Goal: Find contact information: Find contact information

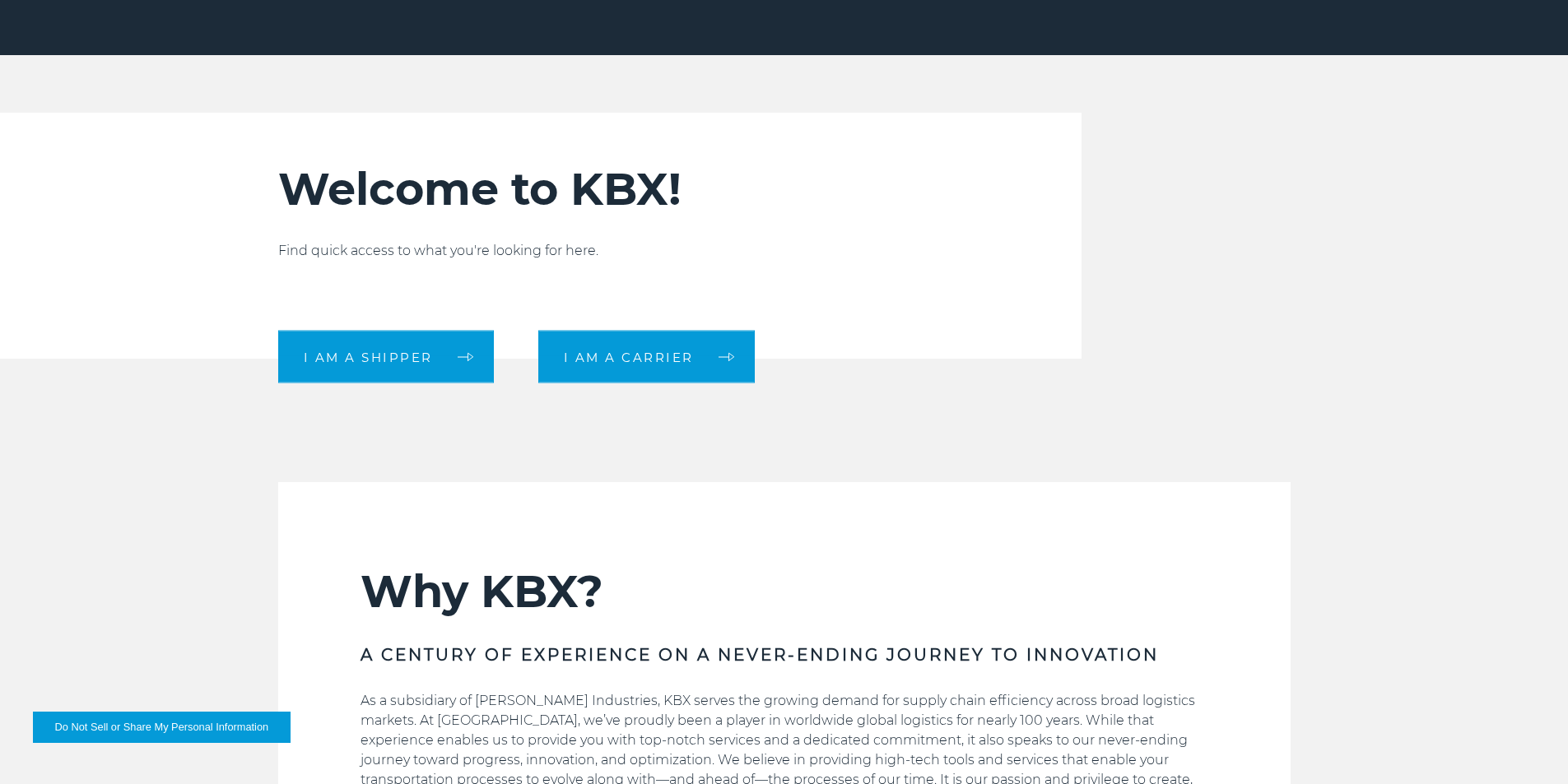
scroll to position [576, 0]
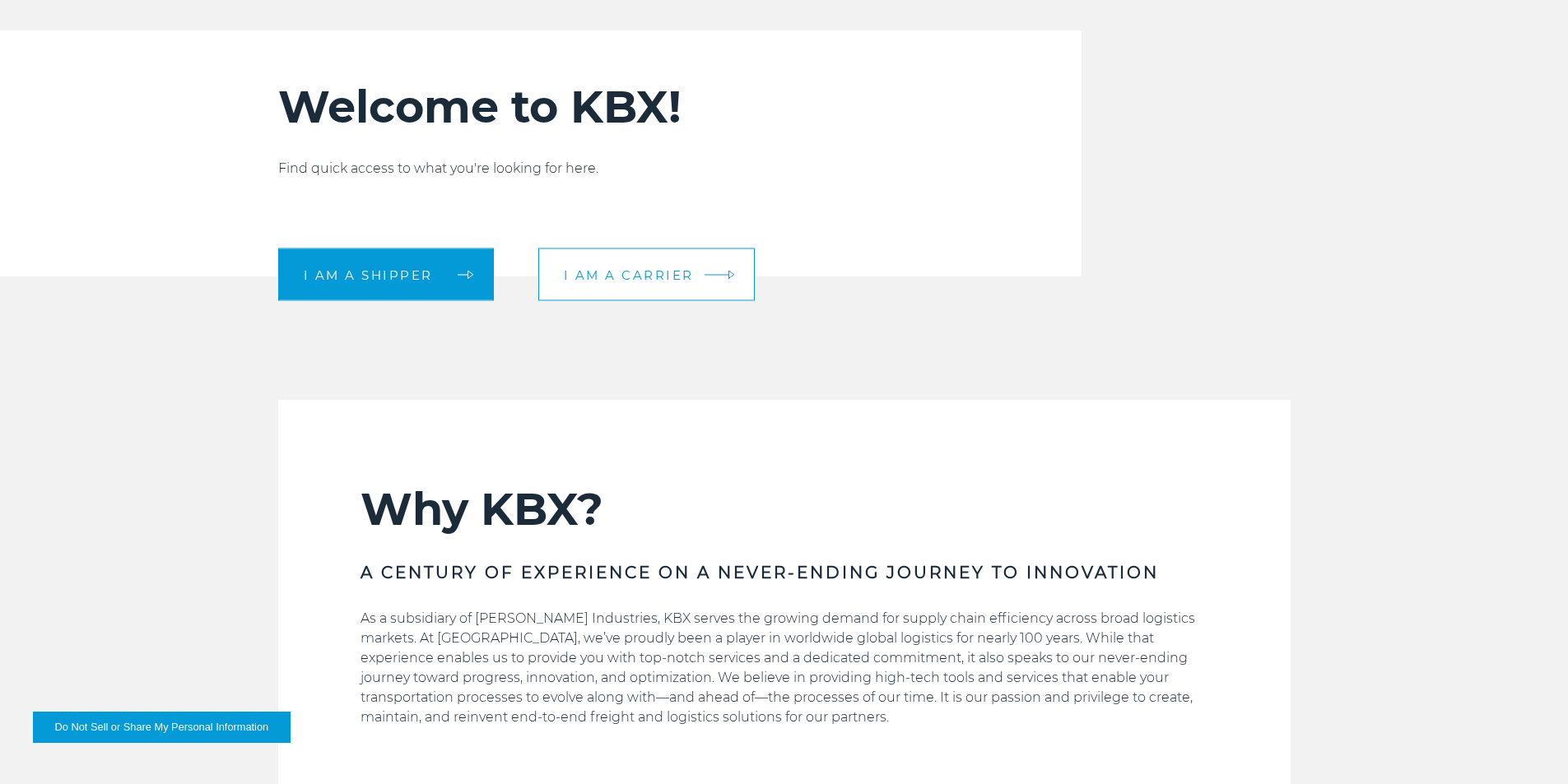
click at [665, 285] on link "I am a carrier" at bounding box center [646, 274] width 217 height 52
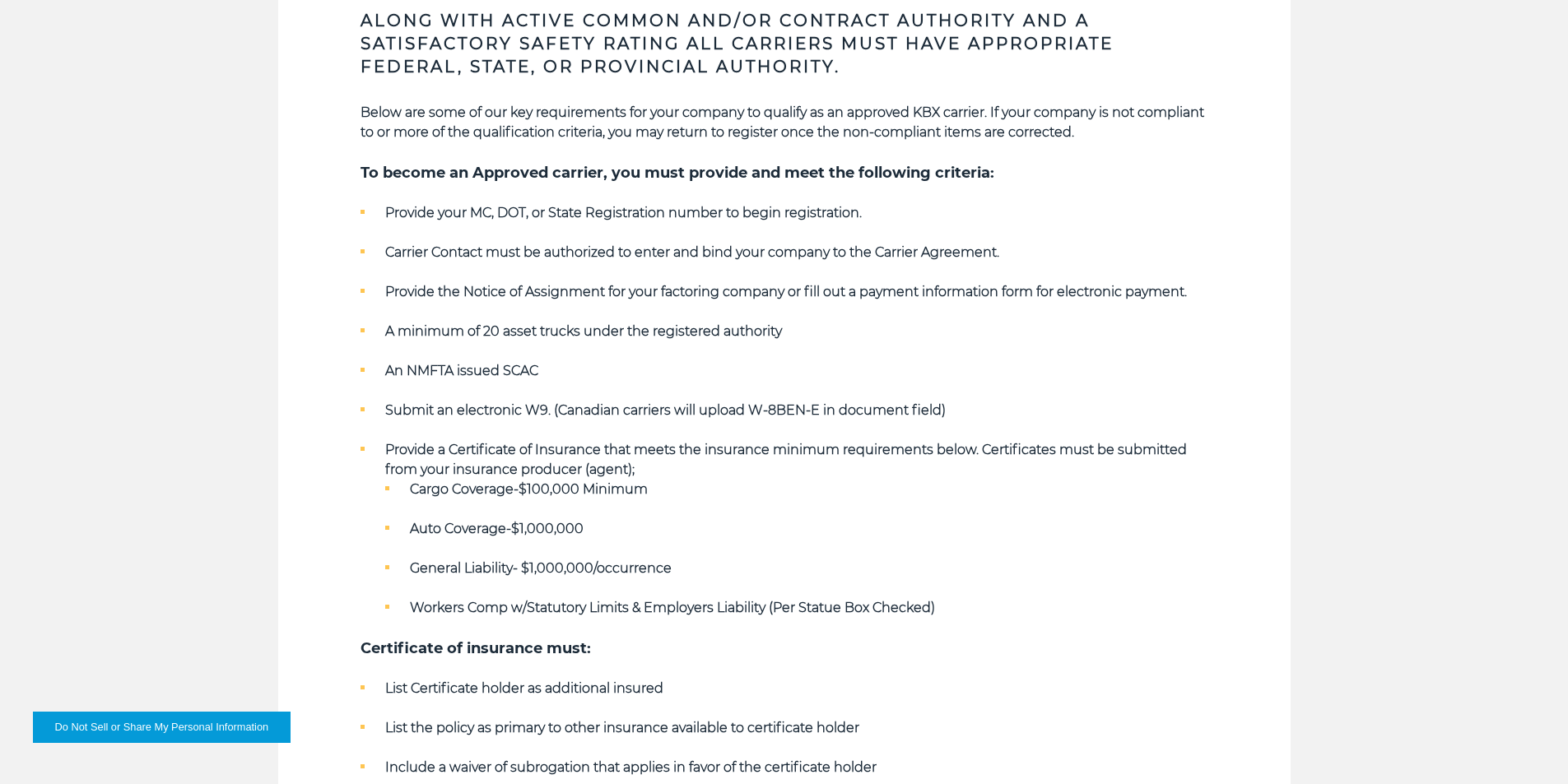
scroll to position [740, 0]
click at [400, 214] on strong "Provide your MC, DOT, or State Registration number to begin registration." at bounding box center [623, 214] width 477 height 15
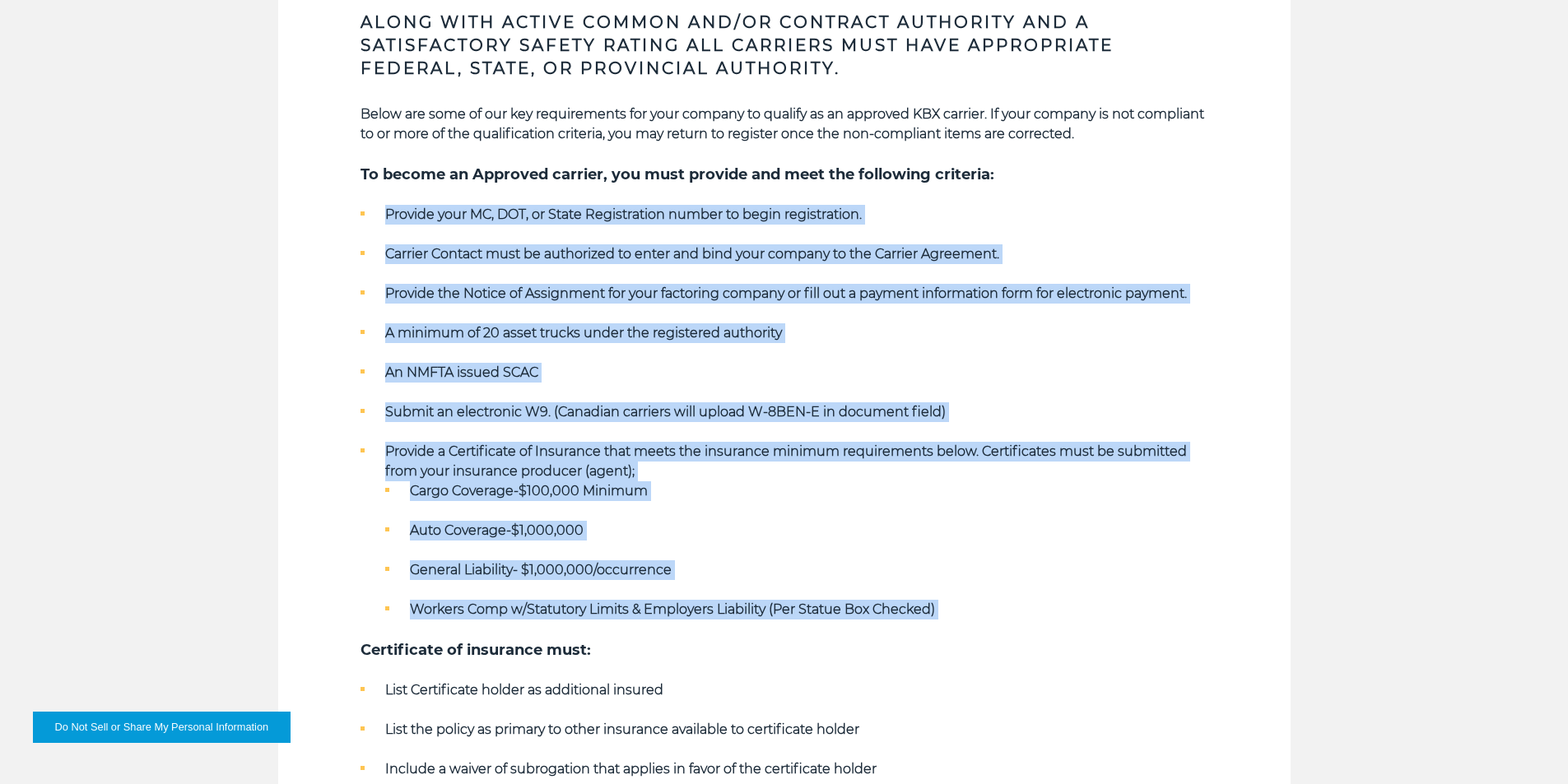
drag, startPoint x: 400, startPoint y: 214, endPoint x: 964, endPoint y: 601, distance: 684.0
click at [964, 601] on ul "Provide your MC, DOT, or State Registration number to begin registration. Carri…" at bounding box center [784, 412] width 848 height 415
copy div "Provide your MC, DOT, or State Registration number to begin registration. Carri…"
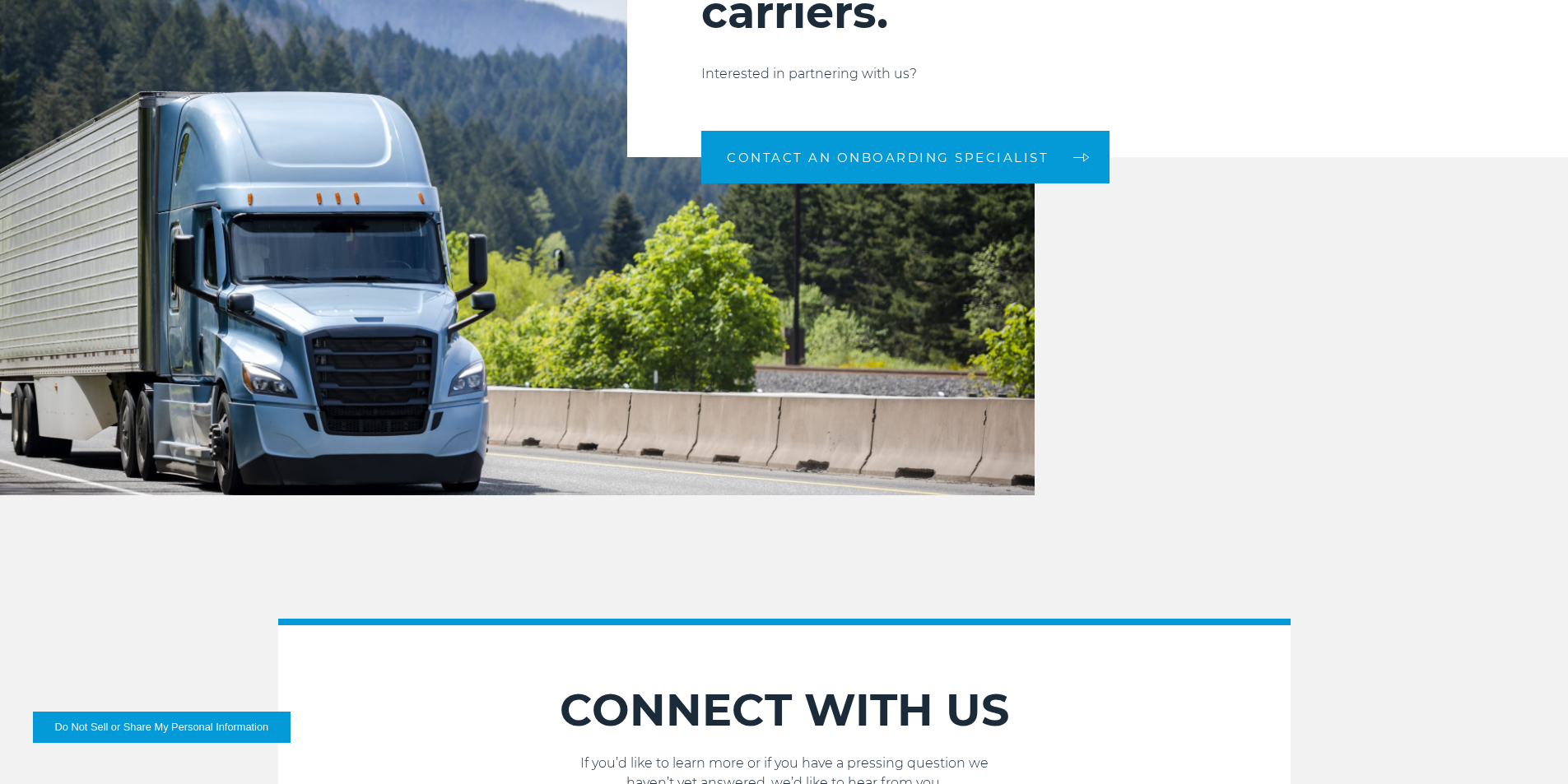
scroll to position [1728, 0]
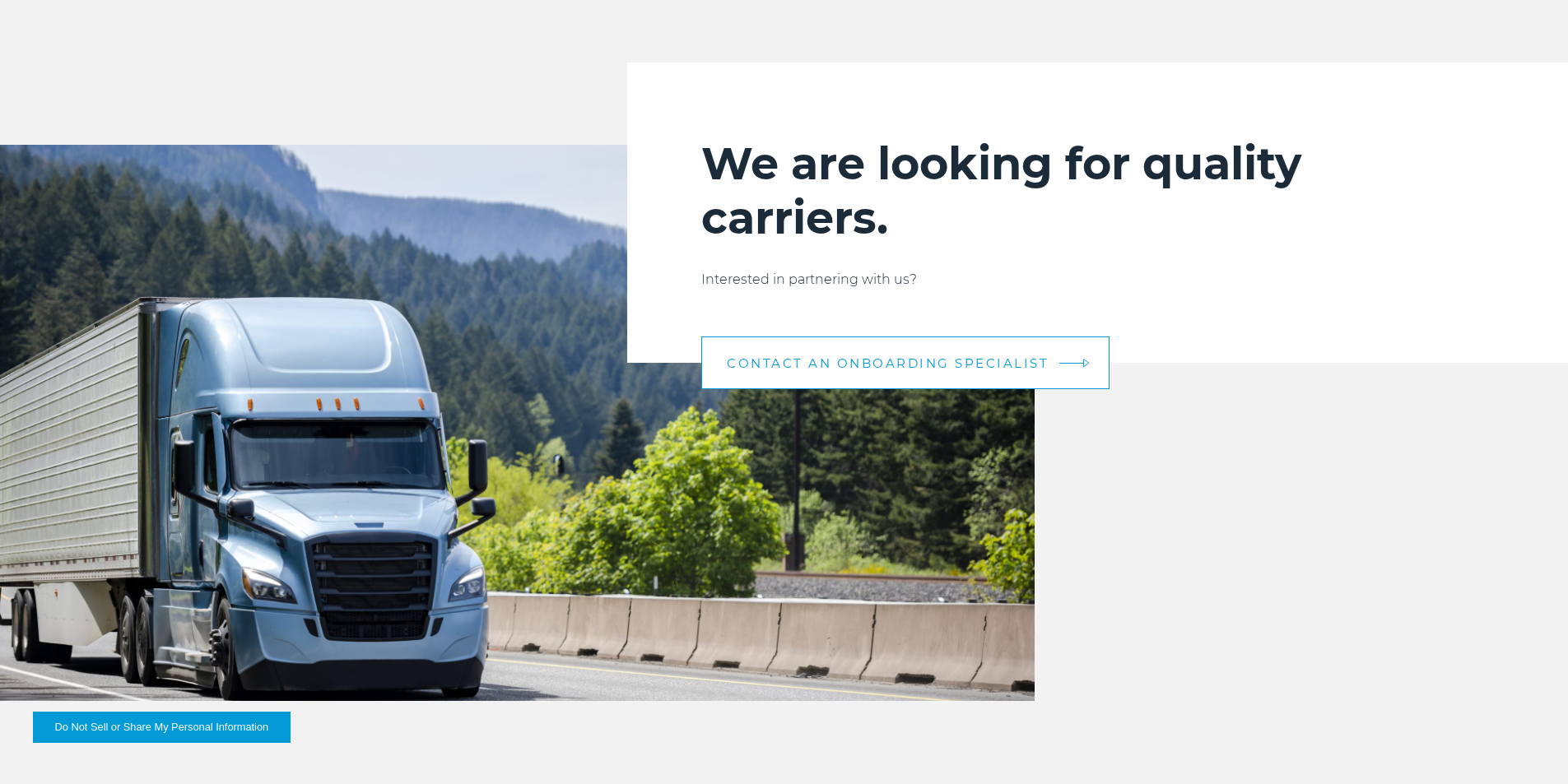
click at [1025, 359] on span "CONTACT AN ONBOARDING SPECIALIST" at bounding box center [887, 363] width 321 height 12
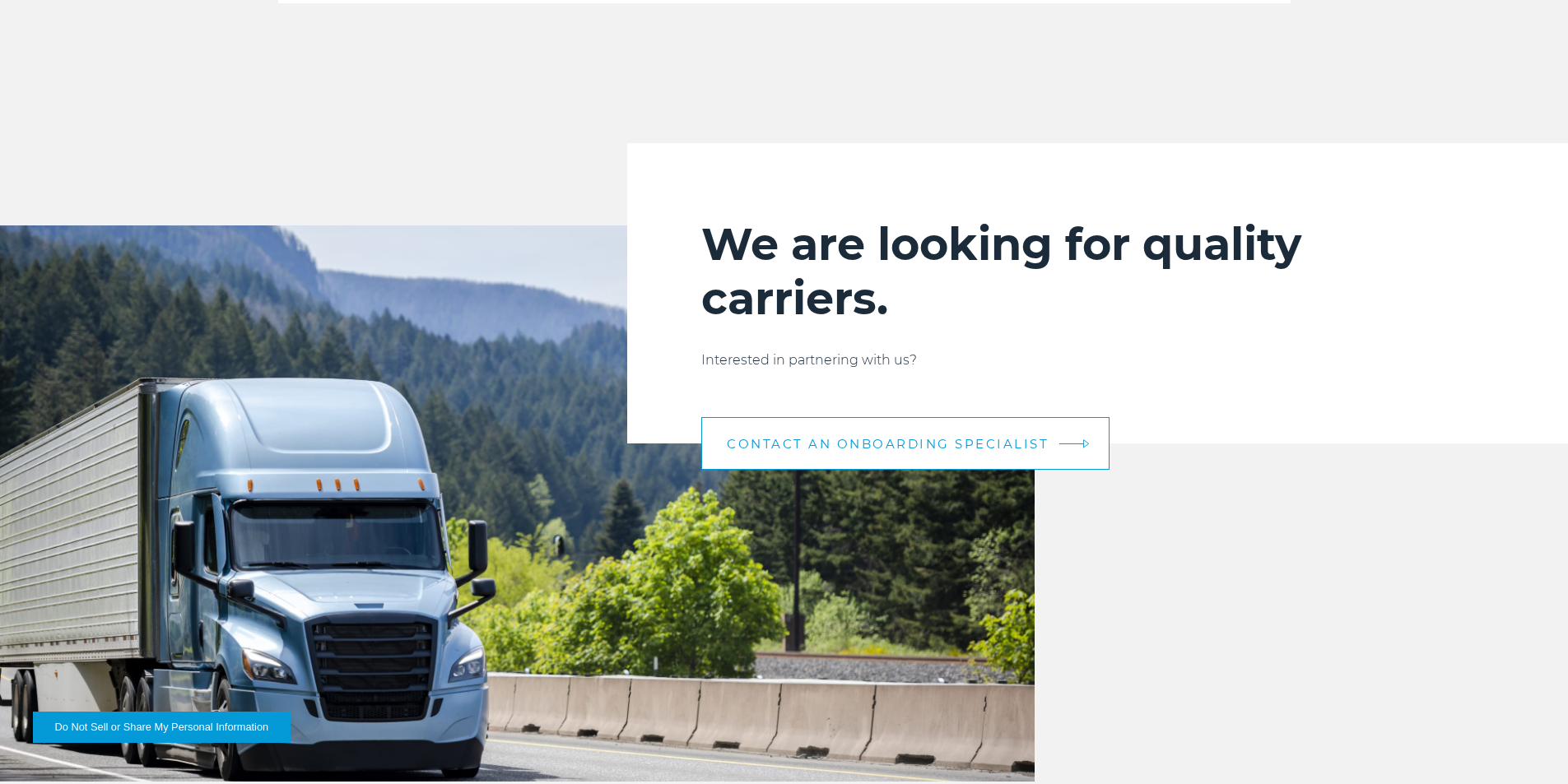
scroll to position [1646, 0]
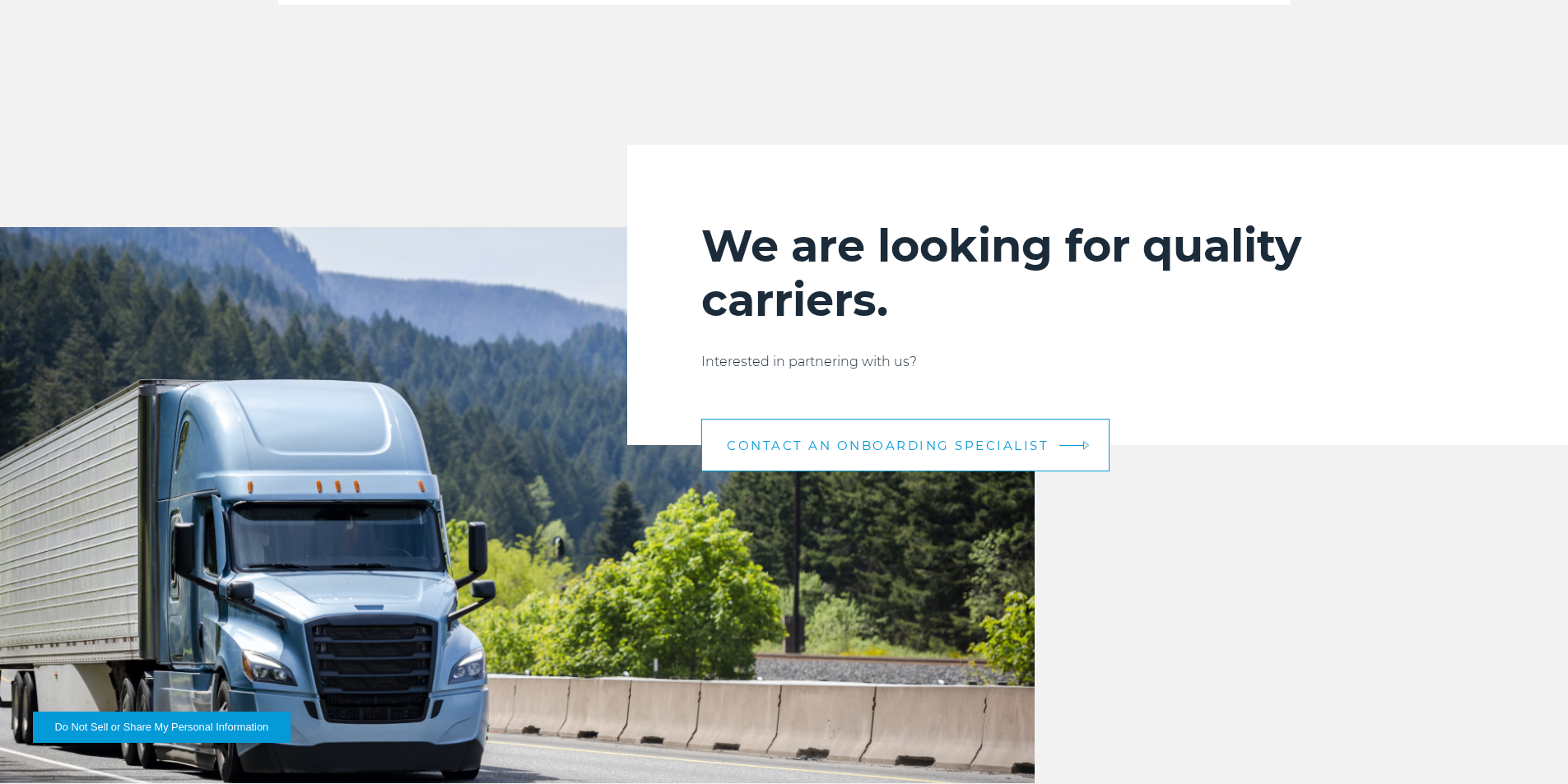
click at [1029, 446] on span "CONTACT AN ONBOARDING SPECIALIST" at bounding box center [887, 446] width 321 height 12
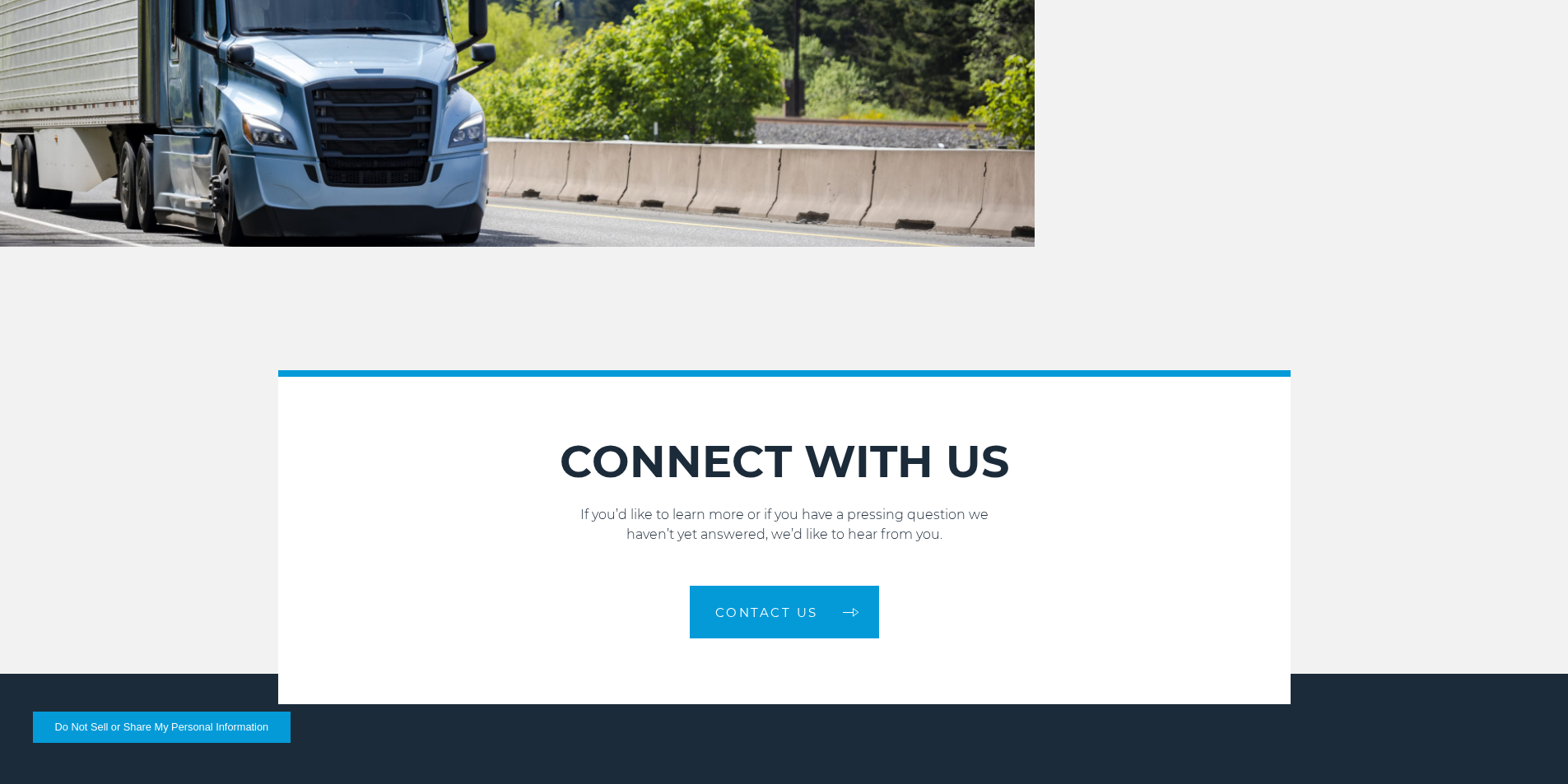
scroll to position [2304, 0]
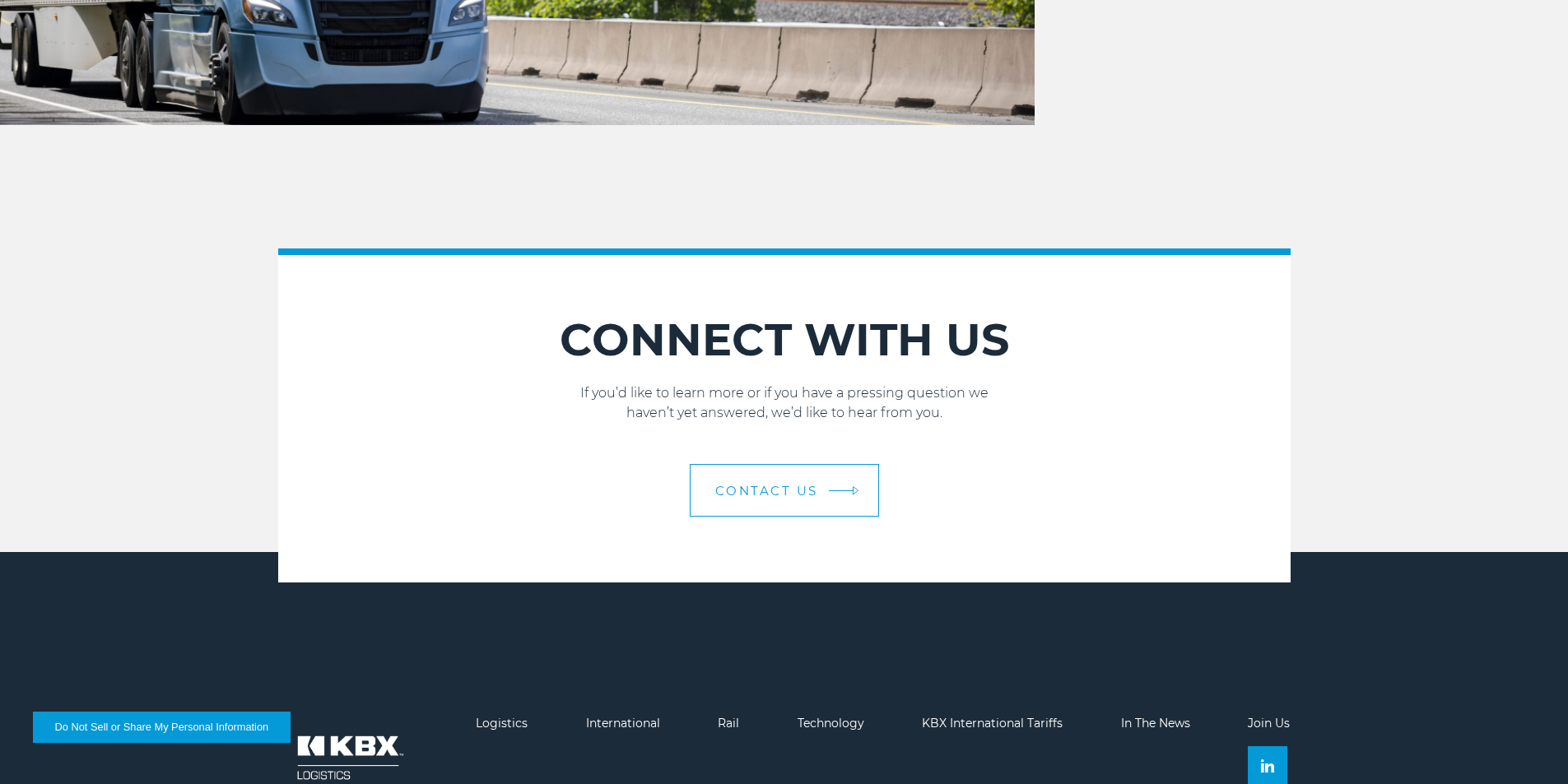
click at [825, 496] on link "Contact Us" at bounding box center [784, 490] width 189 height 52
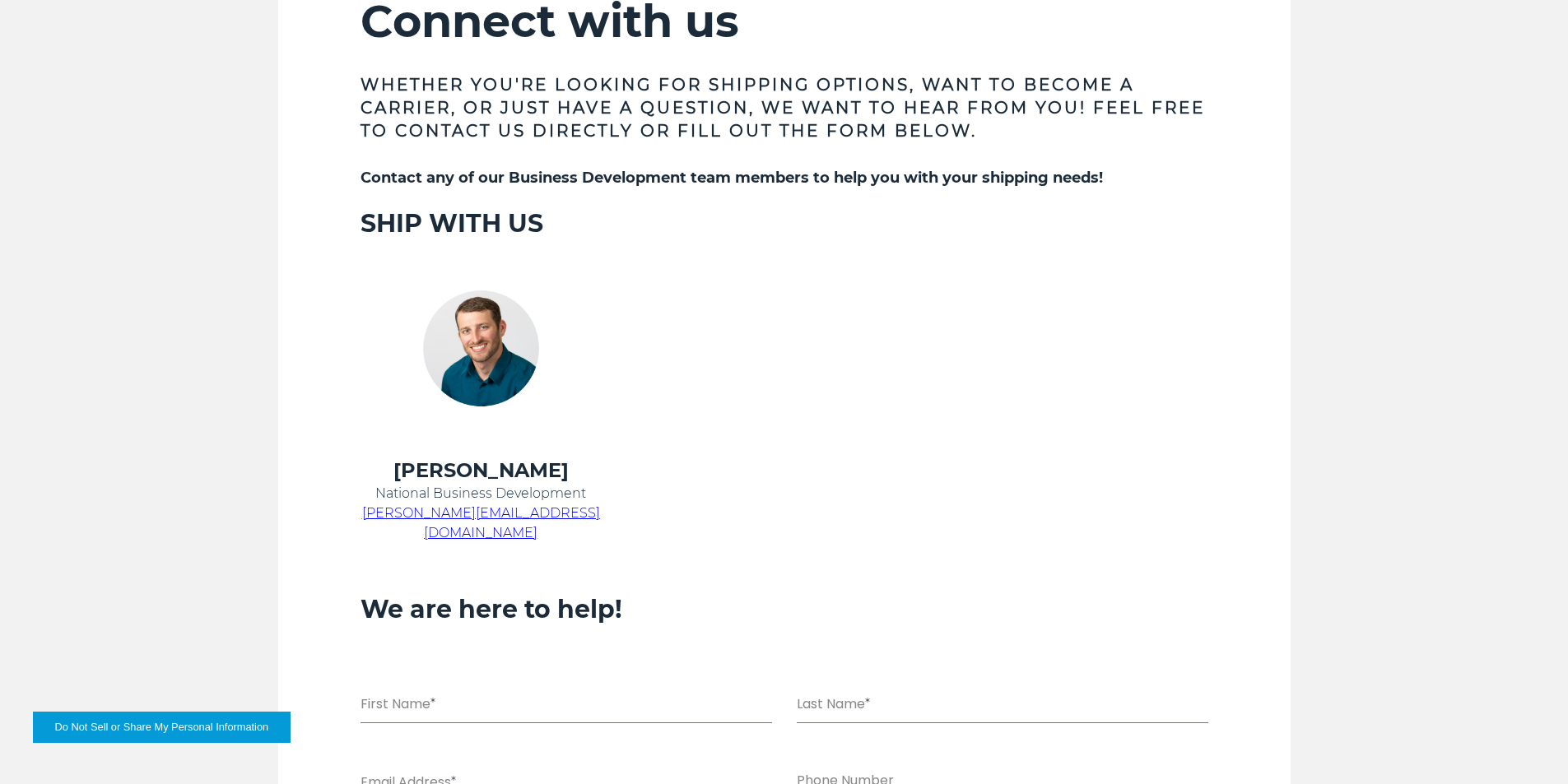
scroll to position [984, 0]
